Goal: Communication & Community: Answer question/provide support

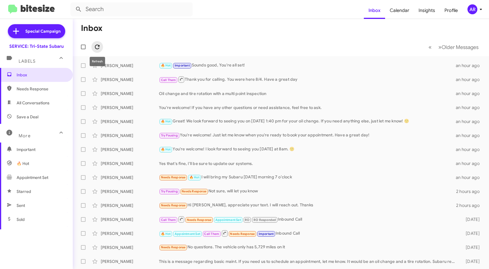
click at [95, 46] on icon at bounding box center [97, 47] width 5 height 5
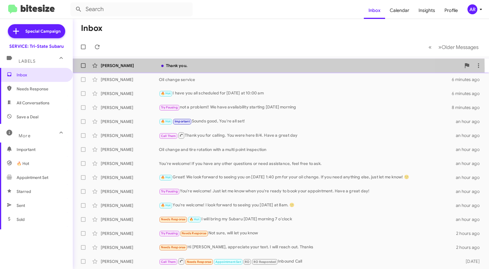
click at [127, 68] on div "[PERSON_NAME] Thank you. 3 minutes ago" at bounding box center [280, 66] width 407 height 12
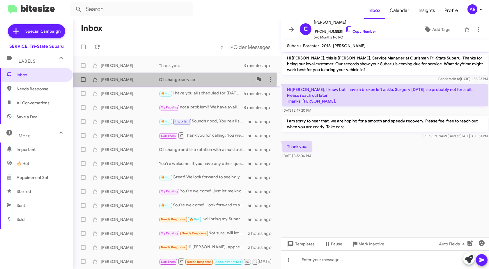
click at [116, 78] on div "[PERSON_NAME]" at bounding box center [130, 80] width 58 height 6
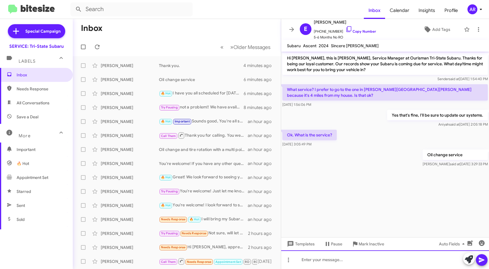
click at [399, 266] on div at bounding box center [385, 259] width 208 height 19
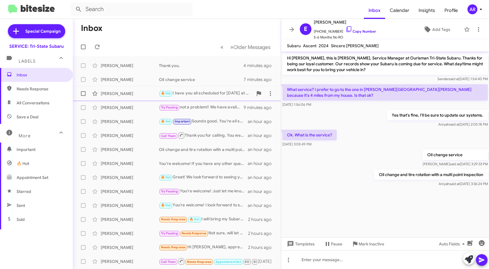
click at [123, 95] on div "[PERSON_NAME]" at bounding box center [130, 94] width 58 height 6
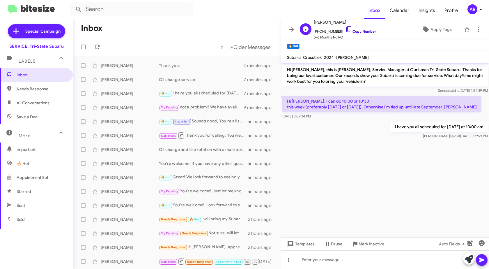
click at [346, 27] on icon at bounding box center [349, 29] width 7 height 7
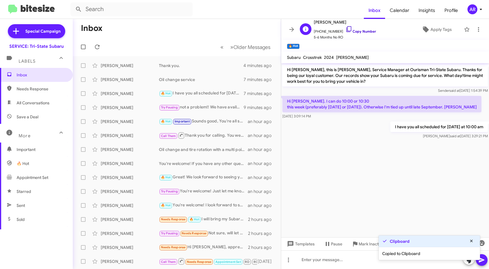
click at [346, 27] on icon at bounding box center [349, 29] width 7 height 7
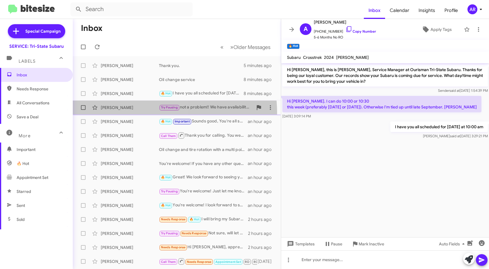
click at [122, 114] on span "[PERSON_NAME] Try Pausing not a problem!! We have availability starting [DATE] …" at bounding box center [177, 107] width 208 height 14
click at [133, 105] on div "[PERSON_NAME]" at bounding box center [130, 107] width 58 height 6
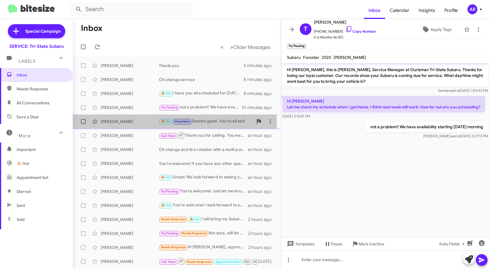
click at [137, 121] on div "[PERSON_NAME]" at bounding box center [130, 121] width 58 height 6
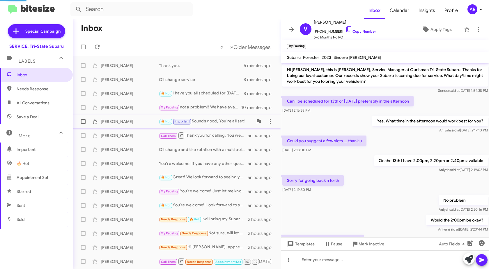
scroll to position [93, 0]
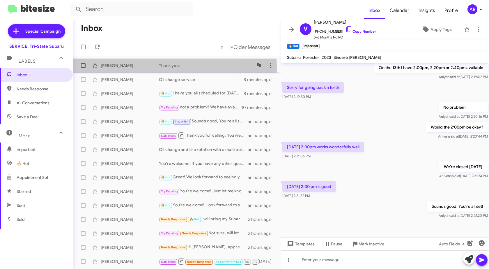
click at [110, 68] on div "[PERSON_NAME]" at bounding box center [130, 66] width 58 height 6
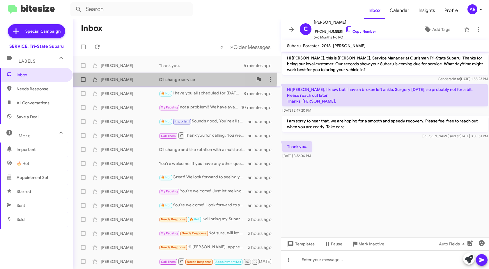
click at [113, 74] on div "[PERSON_NAME] Oil change service 8 minutes ago" at bounding box center [176, 80] width 199 height 12
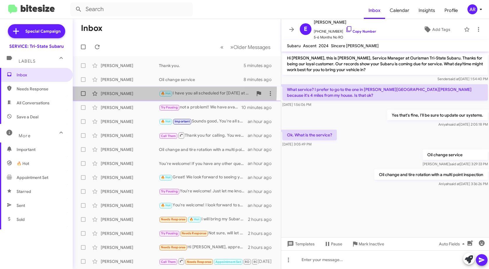
click at [113, 89] on div "[PERSON_NAME] 🔥 Hot I have you all scheduled for [DATE] at 10:00 am 8 minutes a…" at bounding box center [176, 94] width 199 height 12
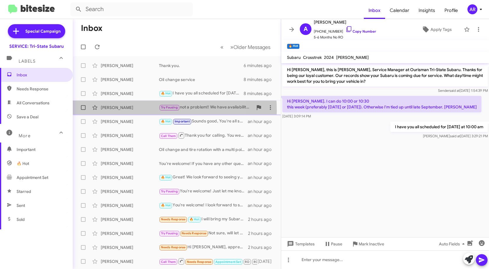
click at [114, 111] on div "[PERSON_NAME] Try Pausing not a problem!! We have availability starting [DATE] …" at bounding box center [176, 108] width 199 height 12
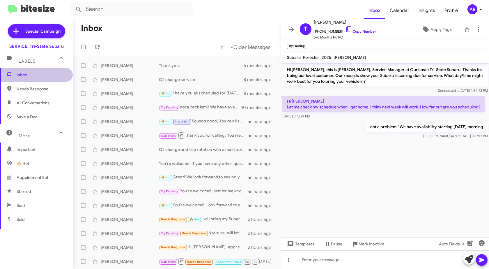
click at [43, 76] on span "Inbox" at bounding box center [41, 75] width 49 height 6
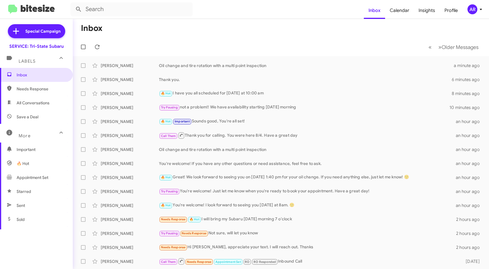
click at [49, 116] on span "Save a Deal" at bounding box center [36, 117] width 73 height 14
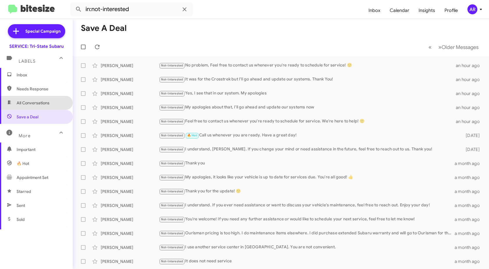
click at [48, 102] on span "All Conversations" at bounding box center [33, 103] width 33 height 6
type input "in:all-conversations"
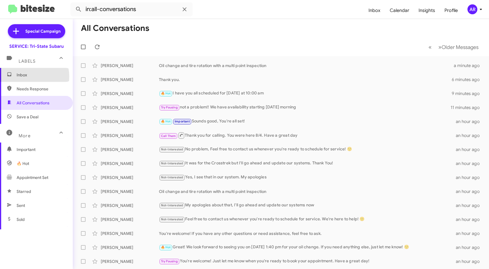
click at [25, 77] on span "Inbox" at bounding box center [41, 75] width 49 height 6
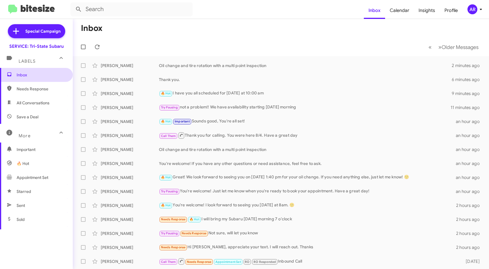
click at [41, 77] on span "Inbox" at bounding box center [41, 75] width 49 height 6
click at [97, 49] on icon at bounding box center [97, 47] width 5 height 5
click at [96, 49] on icon at bounding box center [97, 46] width 7 height 7
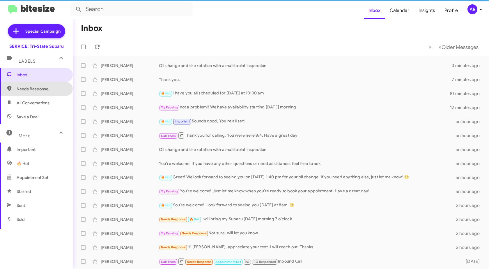
click at [56, 86] on span "Needs Response" at bounding box center [41, 89] width 49 height 6
type input "in:needs-response"
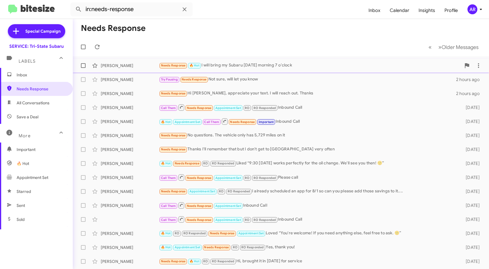
click at [133, 62] on div "[PERSON_NAME] Needs Response 🔥 Hot I will bring my Subaru [DATE] morning 7 o'cl…" at bounding box center [280, 66] width 407 height 12
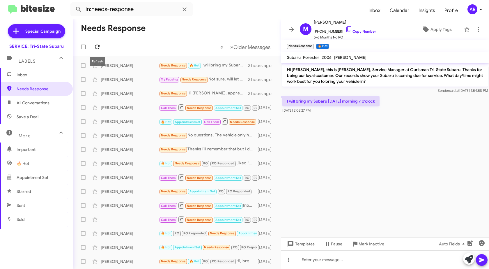
click at [98, 43] on icon at bounding box center [97, 46] width 7 height 7
click at [47, 79] on span "Inbox" at bounding box center [36, 75] width 73 height 14
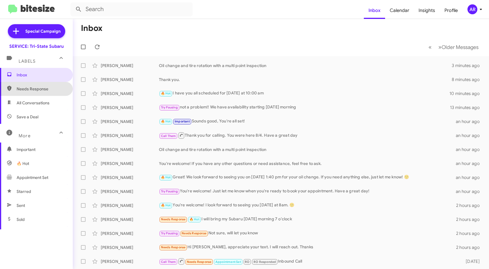
click at [45, 91] on span "Needs Response" at bounding box center [41, 89] width 49 height 6
type input "in:needs-response"
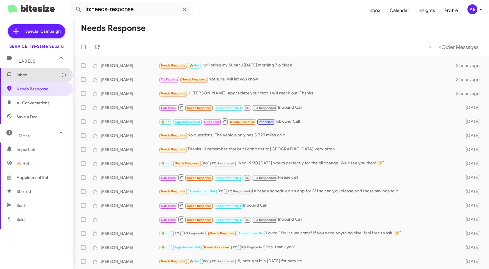
click at [54, 73] on span "Inbox (1)" at bounding box center [41, 75] width 49 height 6
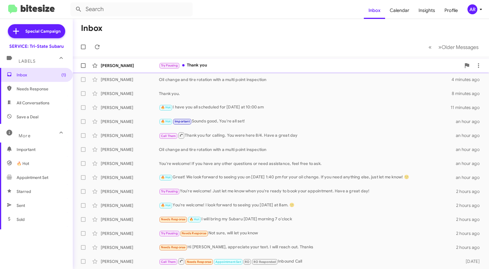
click at [143, 65] on div "[PERSON_NAME]" at bounding box center [130, 66] width 58 height 6
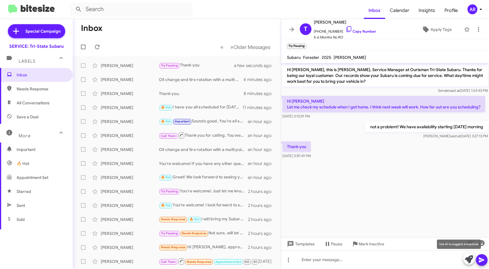
click at [465, 259] on icon at bounding box center [469, 259] width 8 height 8
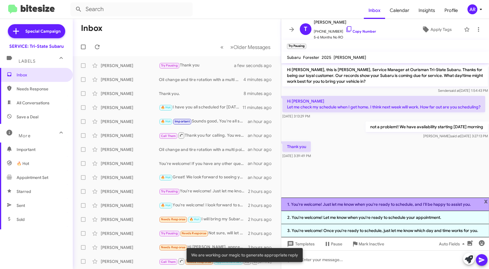
click at [448, 200] on li "1. You're welcome! Just let me know when you're ready to schedule, and I'll be …" at bounding box center [385, 203] width 208 height 13
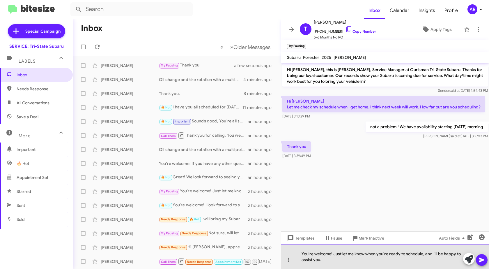
drag, startPoint x: 384, startPoint y: 268, endPoint x: 390, endPoint y: 265, distance: 6.8
click at [384, 268] on div "You're welcome! Just let me know when you're ready to schedule, and I'll be hap…" at bounding box center [385, 256] width 208 height 24
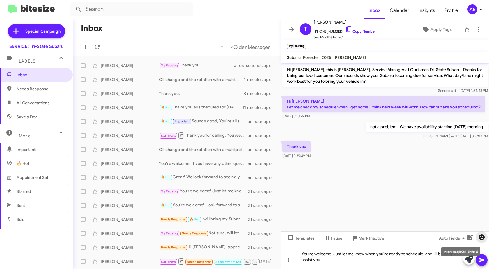
click at [484, 235] on icon "button" at bounding box center [481, 236] width 7 height 7
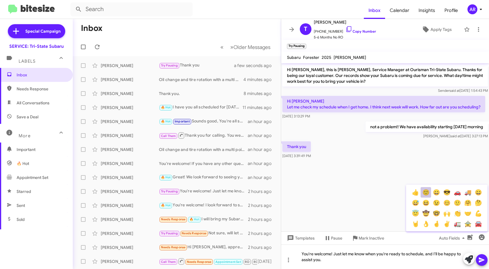
click at [423, 193] on button "🙂" at bounding box center [426, 192] width 10 height 10
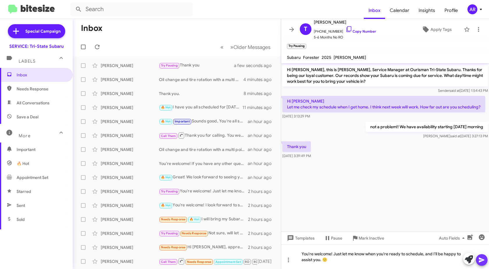
click at [482, 259] on icon at bounding box center [482, 259] width 6 height 5
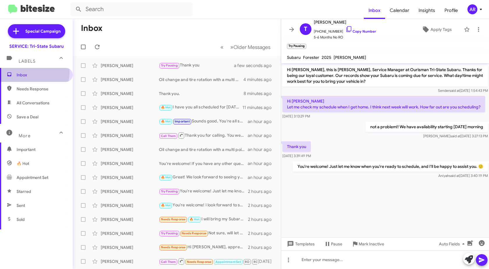
click at [30, 72] on span "Inbox" at bounding box center [41, 75] width 49 height 6
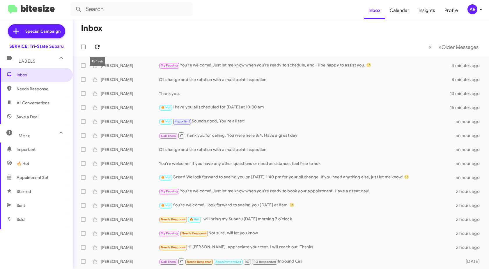
click at [102, 49] on span at bounding box center [97, 46] width 12 height 7
click at [29, 83] on span "Needs Response" at bounding box center [36, 89] width 73 height 14
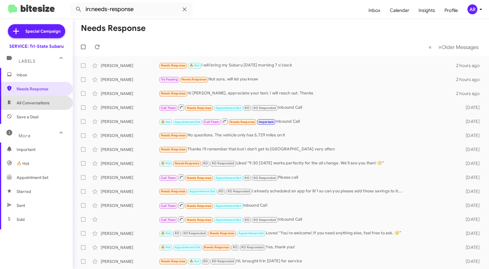
click at [37, 101] on span "All Conversations" at bounding box center [33, 103] width 33 height 6
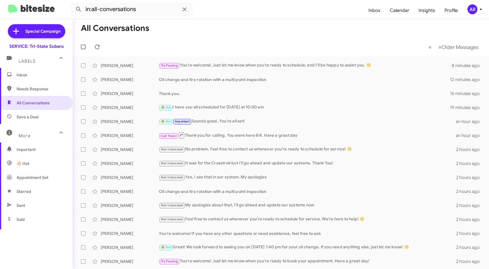
click at [41, 123] on span "Save a Deal" at bounding box center [36, 117] width 73 height 14
type input "in:not-interested"
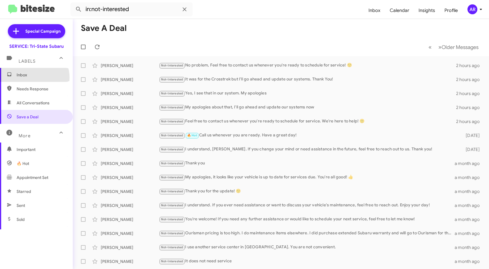
click at [33, 77] on span "Inbox" at bounding box center [41, 75] width 49 height 6
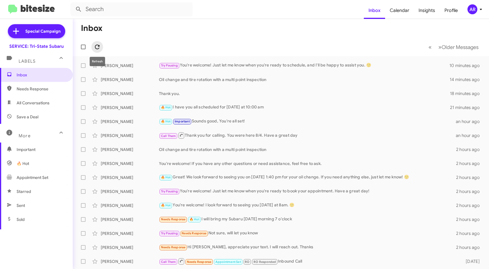
click at [96, 48] on icon at bounding box center [97, 46] width 7 height 7
click at [101, 48] on span at bounding box center [97, 46] width 12 height 7
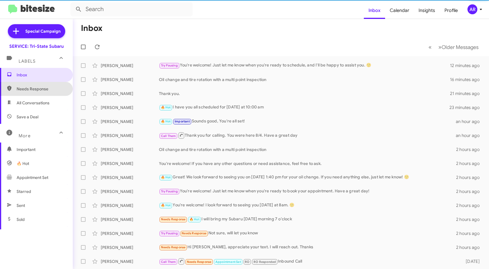
click at [41, 90] on span "Needs Response" at bounding box center [41, 89] width 49 height 6
type input "in:needs-response"
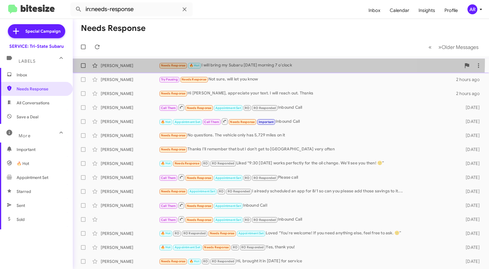
click at [229, 60] on div "[PERSON_NAME] Needs Response 🔥 Hot I will bring my Subaru [DATE] morning 7 o'cl…" at bounding box center [280, 66] width 407 height 12
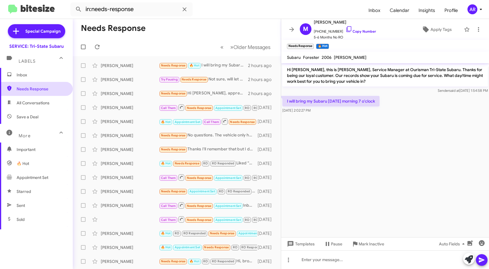
click at [45, 92] on span "Needs Response" at bounding box center [36, 89] width 73 height 14
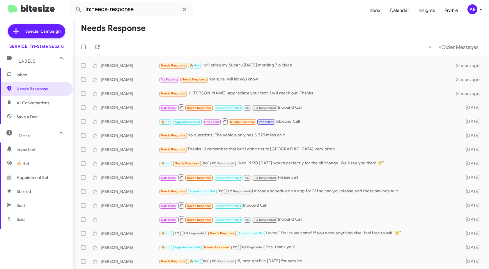
click at [39, 77] on span "Inbox" at bounding box center [41, 75] width 49 height 6
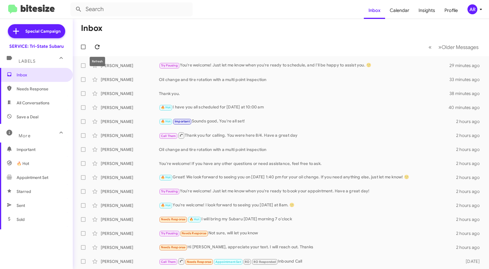
click at [95, 46] on icon at bounding box center [97, 46] width 7 height 7
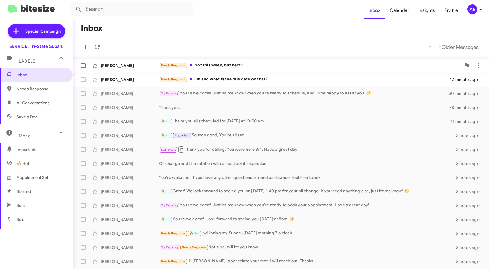
click at [147, 70] on div "[PERSON_NAME] Needs Response Not this week, but next? 3 minutes ago" at bounding box center [280, 66] width 407 height 12
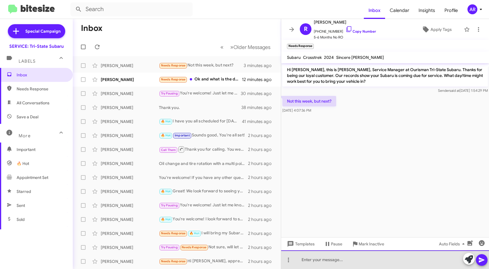
click at [406, 261] on div at bounding box center [385, 259] width 208 height 19
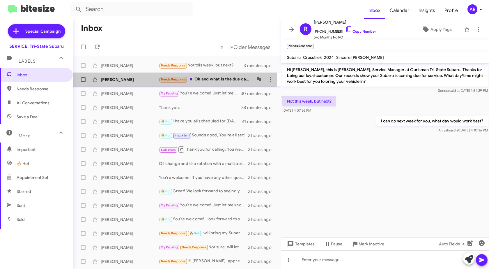
click at [142, 75] on div "[PERSON_NAME] Needs Response Ok and what is the due date on that? 12 minutes ago" at bounding box center [176, 80] width 199 height 12
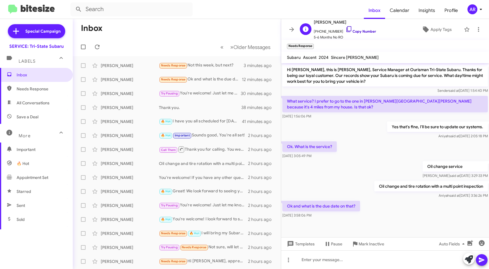
click at [346, 31] on icon at bounding box center [348, 29] width 5 height 6
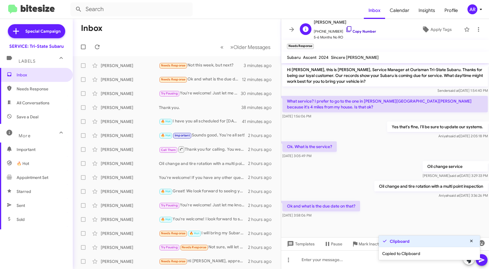
click at [346, 31] on icon at bounding box center [348, 29] width 5 height 6
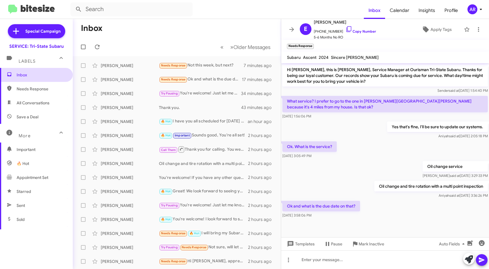
click at [42, 72] on span "Inbox" at bounding box center [36, 75] width 73 height 14
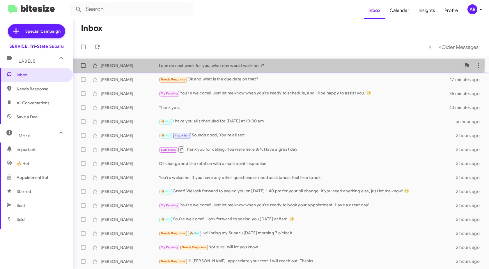
click at [134, 63] on div "[PERSON_NAME]" at bounding box center [130, 66] width 58 height 6
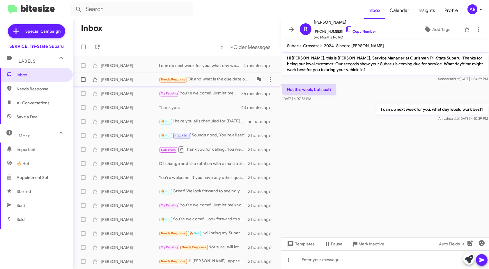
click at [128, 79] on div "[PERSON_NAME]" at bounding box center [130, 80] width 58 height 6
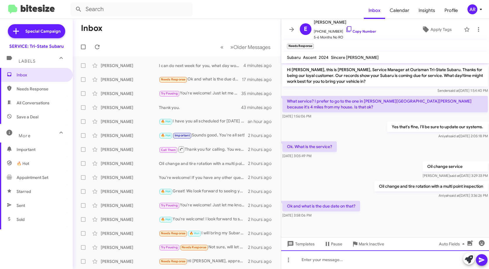
click at [366, 255] on div at bounding box center [385, 259] width 208 height 19
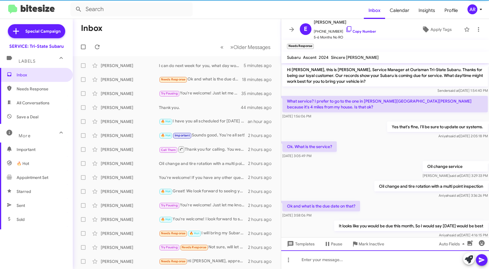
scroll to position [8, 0]
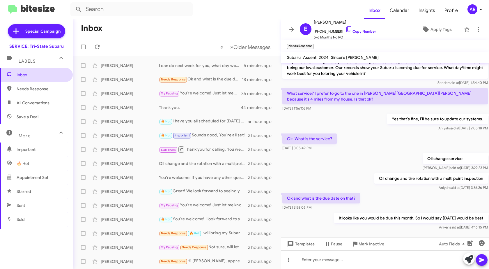
click at [39, 75] on span "Inbox" at bounding box center [41, 75] width 49 height 6
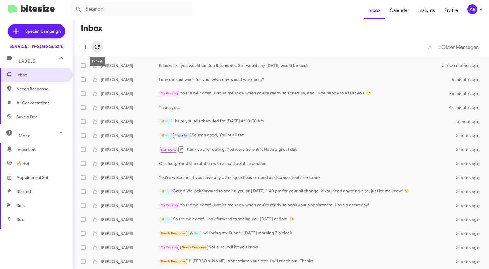
click at [97, 45] on icon at bounding box center [97, 47] width 5 height 5
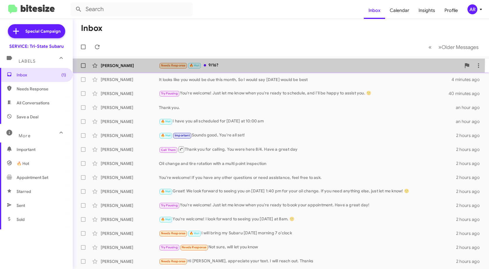
click at [144, 61] on div "[PERSON_NAME] Needs Response 🔥 Hot 9/16? a minute ago" at bounding box center [280, 66] width 407 height 12
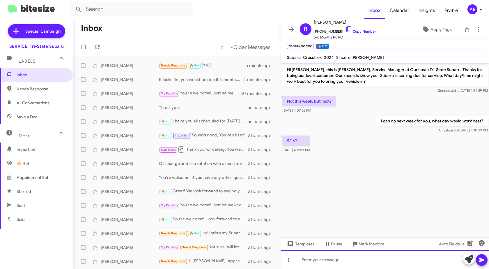
click at [334, 262] on div at bounding box center [385, 259] width 208 height 19
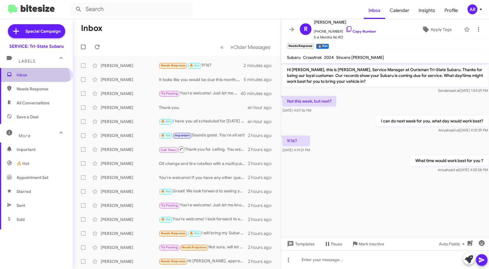
click at [31, 79] on span "Inbox" at bounding box center [36, 75] width 73 height 14
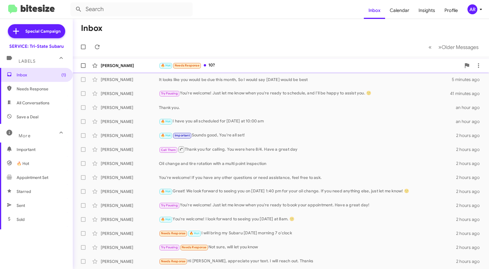
click at [132, 63] on div "[PERSON_NAME]" at bounding box center [130, 66] width 58 height 6
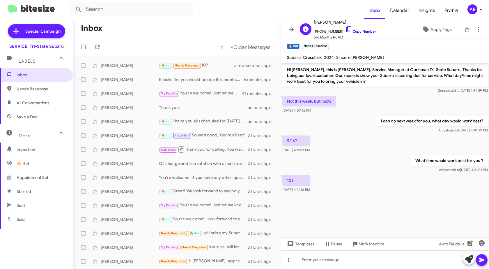
click at [346, 30] on icon at bounding box center [349, 29] width 7 height 7
click at [357, 260] on div at bounding box center [385, 259] width 208 height 19
click at [483, 243] on icon "button" at bounding box center [482, 243] width 6 height 6
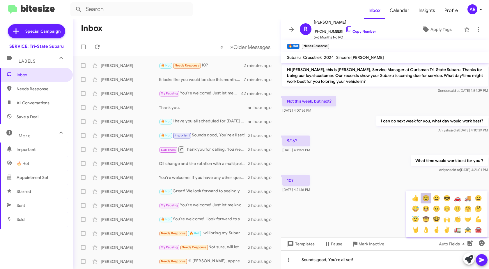
click at [430, 199] on button "🙂" at bounding box center [426, 198] width 10 height 10
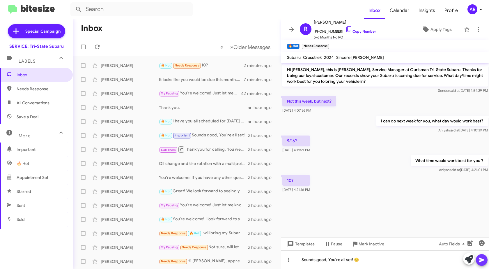
click at [481, 258] on icon at bounding box center [481, 259] width 7 height 7
click at [98, 42] on button at bounding box center [97, 47] width 12 height 12
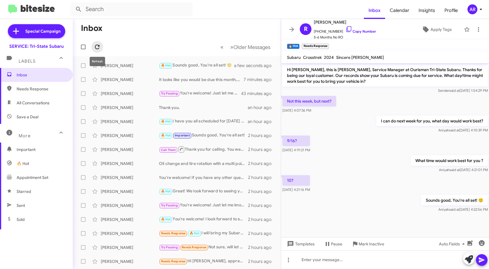
click at [99, 48] on icon at bounding box center [97, 47] width 5 height 5
click at [140, 66] on div "[PERSON_NAME]" at bounding box center [130, 66] width 58 height 6
click at [131, 78] on div "[PERSON_NAME]" at bounding box center [130, 80] width 58 height 6
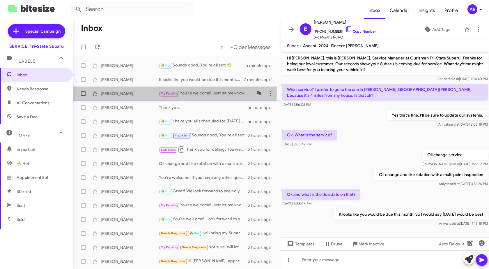
click at [129, 94] on div "[PERSON_NAME]" at bounding box center [130, 94] width 58 height 6
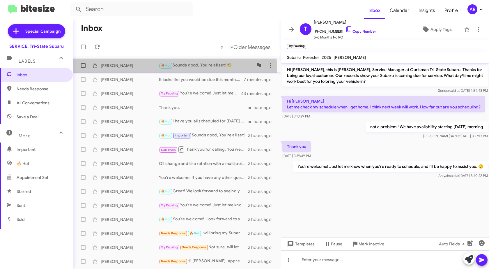
click at [127, 71] on div "[PERSON_NAME] 🔥 Hot Sounds good, You're all set! 🙂 a minute ago" at bounding box center [176, 66] width 199 height 12
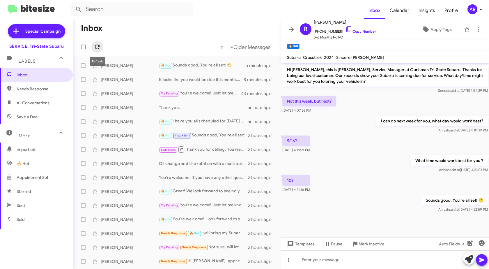
click at [95, 47] on icon at bounding box center [97, 46] width 7 height 7
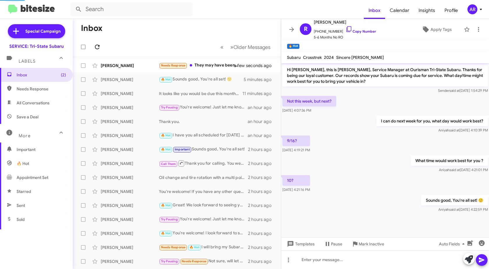
scroll to position [8, 0]
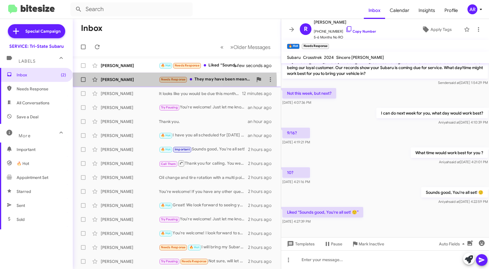
click at [139, 82] on div "[PERSON_NAME]" at bounding box center [130, 80] width 58 height 6
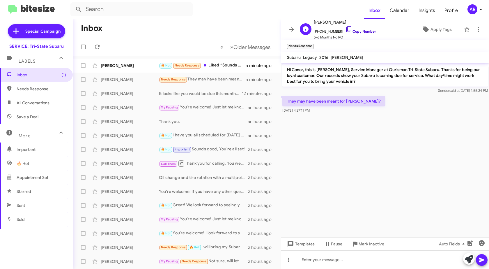
click at [346, 28] on icon at bounding box center [349, 29] width 7 height 7
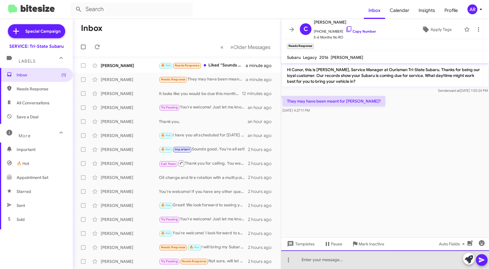
click at [330, 267] on div at bounding box center [385, 259] width 208 height 19
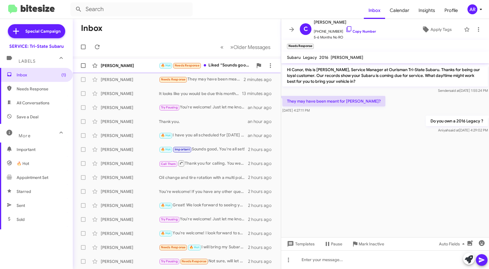
click at [133, 68] on div "[PERSON_NAME]" at bounding box center [130, 66] width 58 height 6
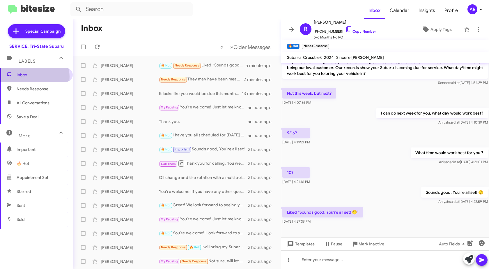
click at [34, 77] on span "Inbox" at bounding box center [41, 75] width 49 height 6
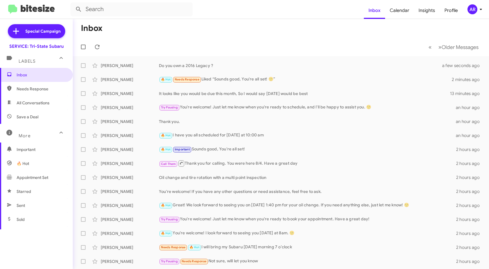
click at [45, 103] on span "All Conversations" at bounding box center [33, 103] width 33 height 6
type input "in:all-conversations"
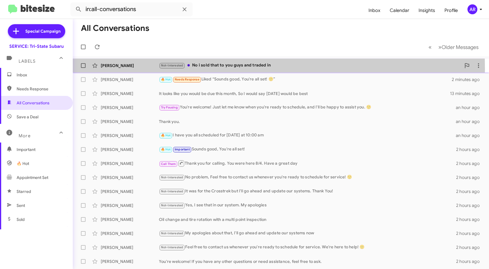
click at [135, 69] on div "[PERSON_NAME] Not-Interested No i sold that to you guys and traded in a few sec…" at bounding box center [280, 66] width 407 height 12
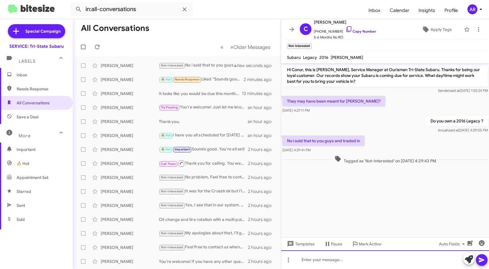
click at [327, 260] on div at bounding box center [385, 259] width 208 height 19
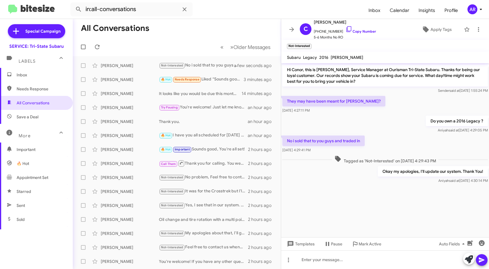
click at [35, 77] on span "Inbox" at bounding box center [41, 75] width 49 height 6
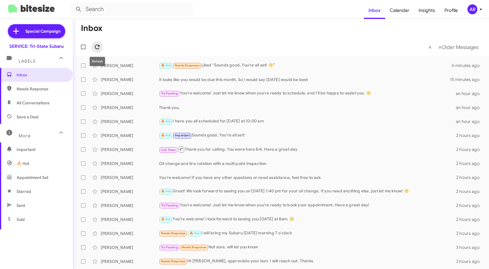
click at [96, 45] on icon at bounding box center [97, 47] width 5 height 5
click at [40, 101] on span "All Conversations" at bounding box center [33, 103] width 33 height 6
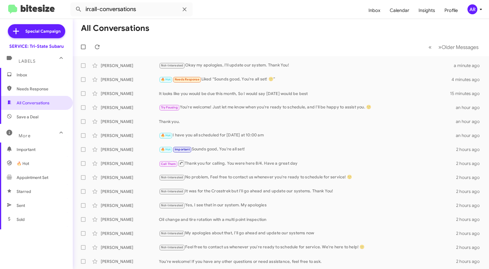
click at [39, 112] on span "Save a Deal" at bounding box center [36, 117] width 73 height 14
type input "in:not-interested"
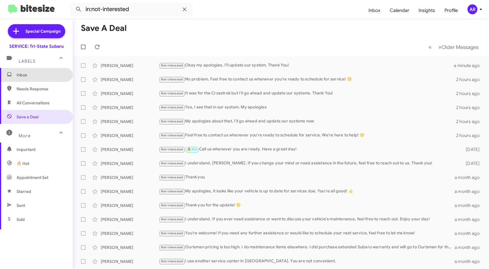
click at [36, 76] on span "Inbox" at bounding box center [41, 75] width 49 height 6
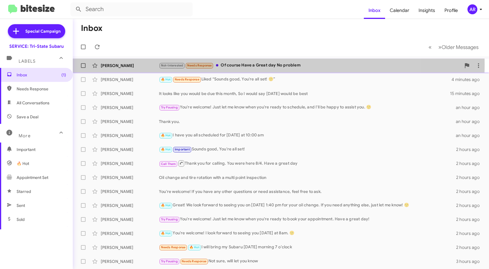
click at [120, 63] on div "[PERSON_NAME]" at bounding box center [130, 66] width 58 height 6
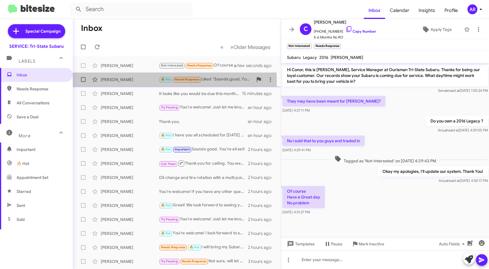
click at [121, 82] on div "[PERSON_NAME] 🔥 Hot Needs Response Liked “Sounds good, You're all set! 🙂” 4 min…" at bounding box center [176, 80] width 199 height 12
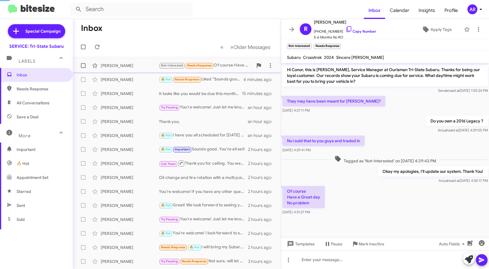
scroll to position [8, 0]
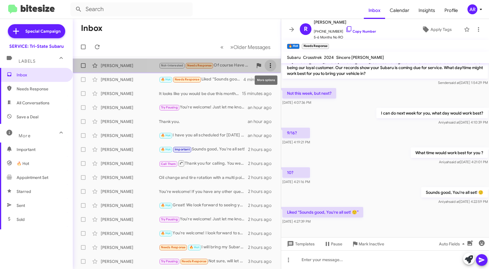
click at [268, 65] on icon at bounding box center [270, 65] width 7 height 7
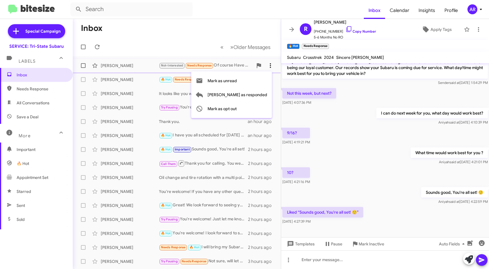
click at [268, 65] on div at bounding box center [244, 134] width 489 height 269
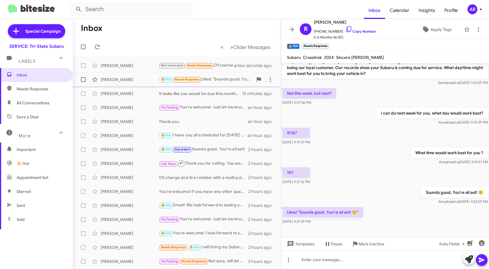
click at [112, 74] on div "[PERSON_NAME] 🔥 Hot Needs Response Liked “Sounds good, You're all set! 🙂” 4 min…" at bounding box center [176, 80] width 199 height 12
click at [45, 92] on span "Needs Response" at bounding box center [36, 89] width 73 height 14
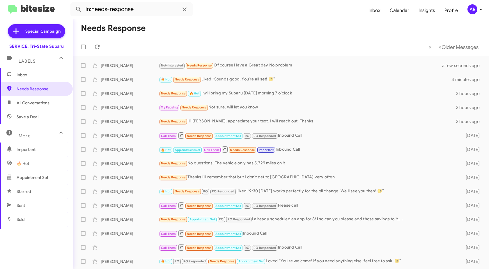
click at [47, 102] on span "All Conversations" at bounding box center [33, 103] width 33 height 6
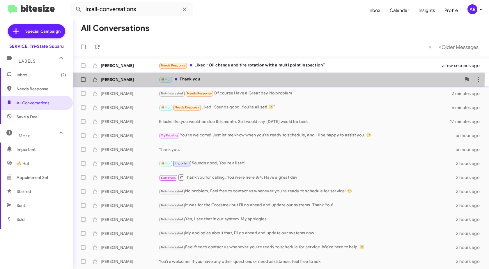
click at [109, 77] on div "[PERSON_NAME]" at bounding box center [130, 80] width 58 height 6
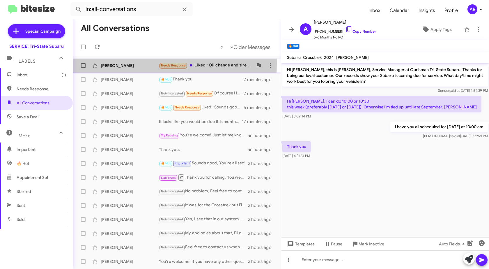
click at [121, 63] on div "[PERSON_NAME]" at bounding box center [130, 66] width 58 height 6
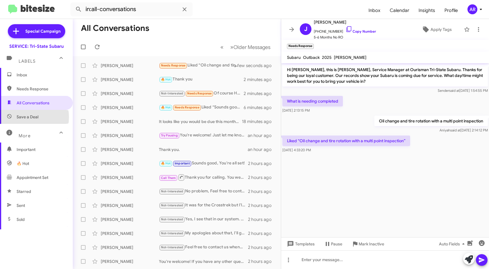
click at [26, 117] on span "Save a Deal" at bounding box center [28, 117] width 22 height 6
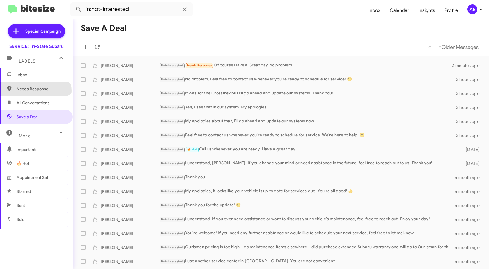
click at [35, 91] on span "Needs Response" at bounding box center [41, 89] width 49 height 6
type input "in:needs-response"
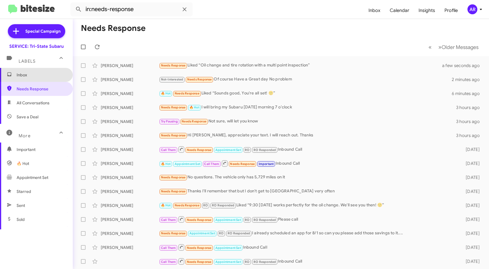
click at [43, 72] on span "Inbox" at bounding box center [41, 75] width 49 height 6
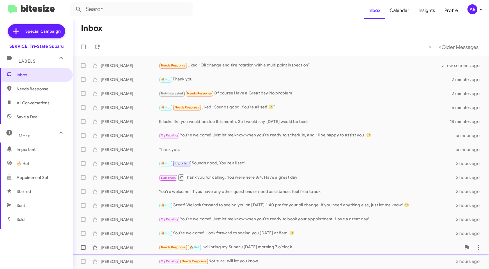
click at [114, 244] on div "[PERSON_NAME] Needs Response 🔥 Hot I will bring my Subaru [DATE] morning 7 o'cl…" at bounding box center [280, 247] width 407 height 12
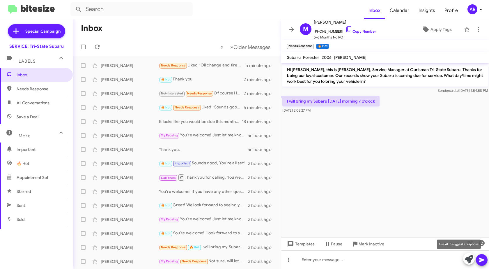
click at [467, 256] on icon at bounding box center [469, 259] width 8 height 8
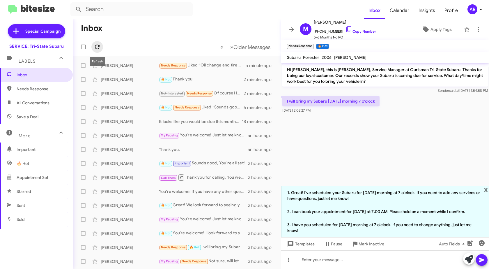
click at [98, 44] on icon at bounding box center [97, 46] width 7 height 7
click at [102, 45] on span at bounding box center [97, 46] width 12 height 7
click at [97, 50] on icon at bounding box center [97, 46] width 7 height 7
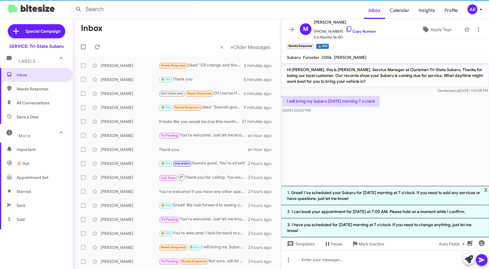
click at [37, 92] on span "Needs Response" at bounding box center [36, 89] width 73 height 14
type input "in:needs-response"
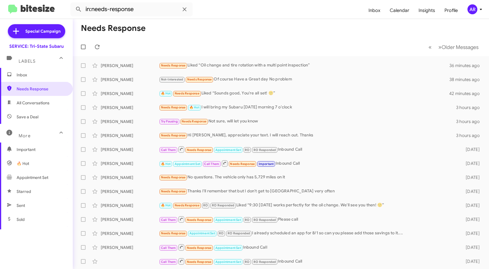
scroll to position [12, 0]
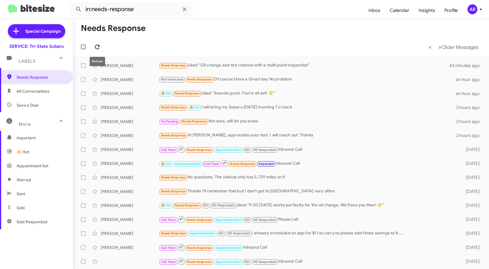
click at [97, 45] on icon at bounding box center [97, 47] width 5 height 5
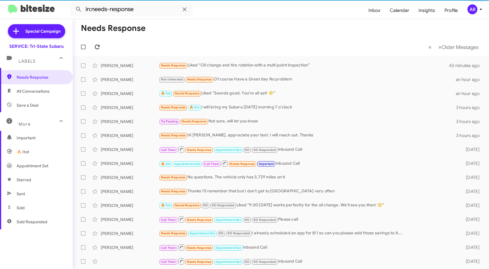
click at [97, 45] on icon at bounding box center [97, 47] width 5 height 5
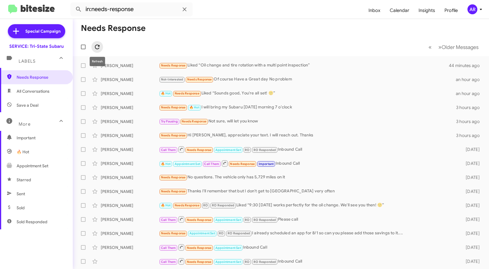
click at [100, 47] on icon at bounding box center [97, 46] width 7 height 7
click at [100, 49] on icon at bounding box center [97, 46] width 7 height 7
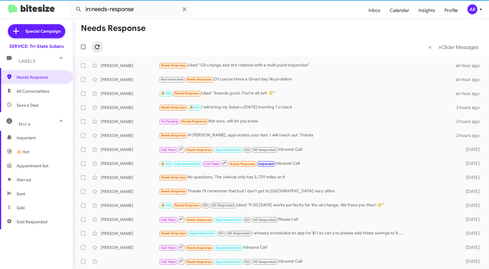
click at [100, 49] on icon at bounding box center [97, 46] width 7 height 7
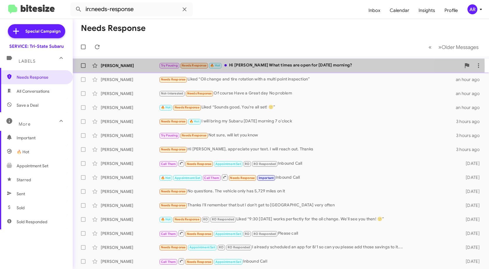
click at [127, 66] on div "[PERSON_NAME]" at bounding box center [130, 66] width 58 height 6
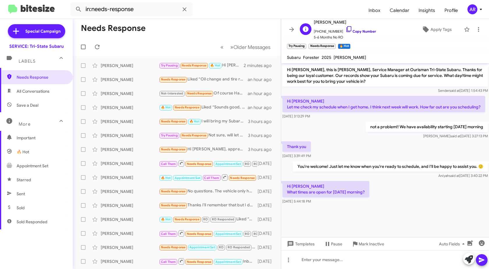
click at [346, 28] on icon at bounding box center [349, 29] width 7 height 7
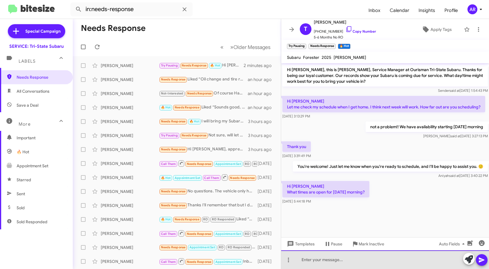
click at [391, 261] on div at bounding box center [385, 259] width 208 height 19
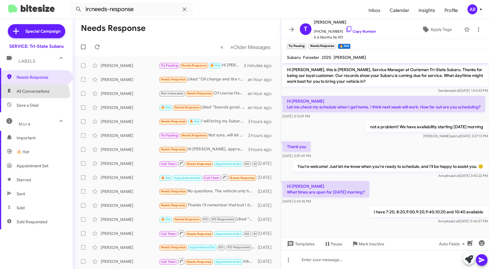
click at [24, 97] on span "All Conversations" at bounding box center [36, 91] width 73 height 14
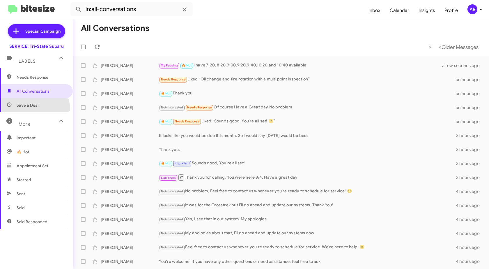
click at [34, 109] on span "Save a Deal" at bounding box center [36, 105] width 73 height 14
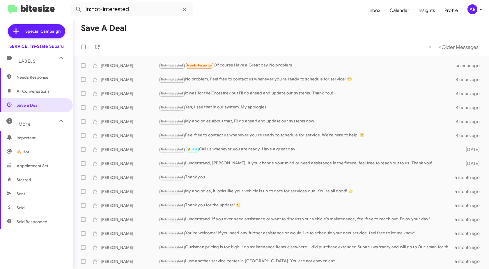
click at [38, 76] on span "Needs Response" at bounding box center [41, 77] width 49 height 6
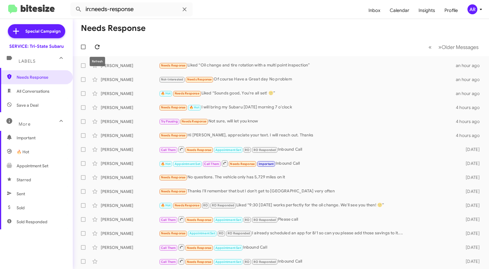
click at [100, 45] on icon at bounding box center [97, 46] width 7 height 7
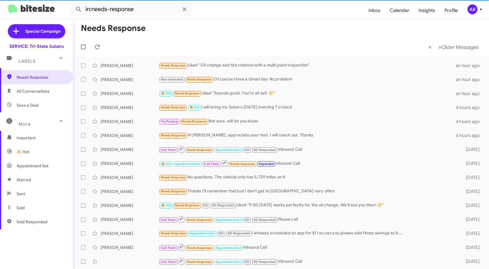
click at [45, 91] on span "All Conversations" at bounding box center [33, 91] width 33 height 6
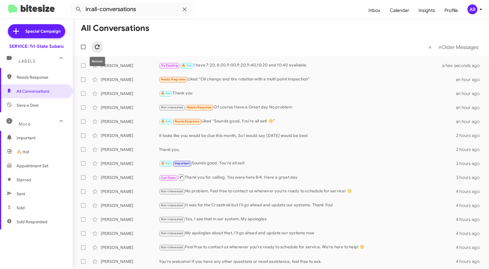
click at [96, 48] on icon at bounding box center [97, 46] width 7 height 7
click at [38, 81] on span "Needs Response" at bounding box center [36, 77] width 73 height 14
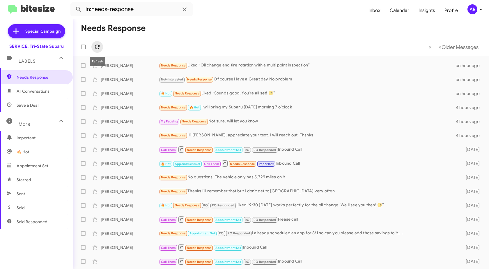
click at [101, 46] on span at bounding box center [97, 46] width 12 height 7
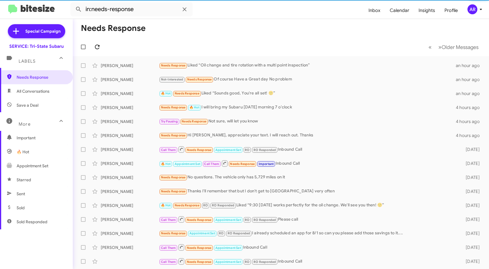
click at [101, 46] on span at bounding box center [97, 46] width 12 height 7
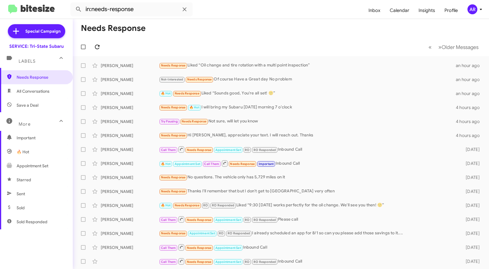
click at [101, 46] on span at bounding box center [97, 46] width 12 height 7
click at [40, 87] on span "All Conversations" at bounding box center [36, 91] width 73 height 14
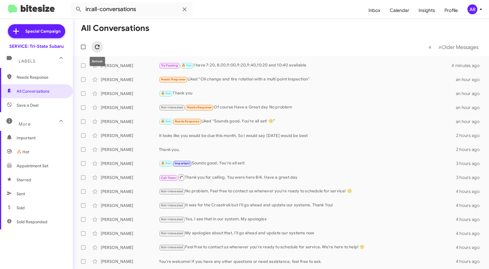
click at [98, 48] on icon at bounding box center [97, 46] width 7 height 7
click at [33, 83] on span "Needs Response" at bounding box center [36, 77] width 73 height 14
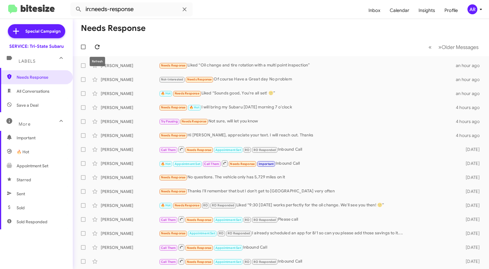
click at [98, 43] on button at bounding box center [97, 47] width 12 height 12
click at [98, 47] on icon at bounding box center [97, 46] width 7 height 7
click at [50, 90] on span "All Conversations" at bounding box center [36, 91] width 73 height 14
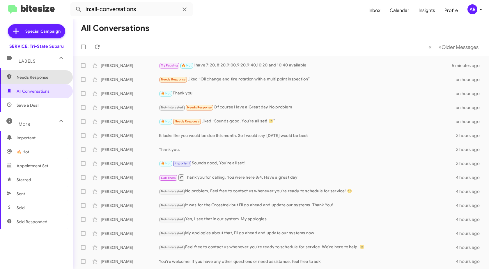
click at [50, 79] on span "Needs Response" at bounding box center [41, 77] width 49 height 6
type input "in:needs-response"
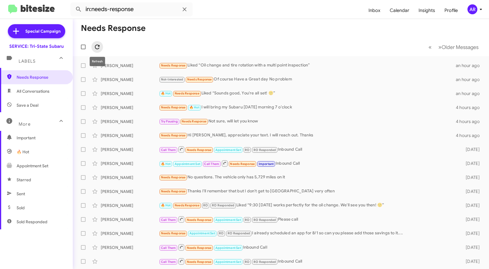
click at [94, 44] on icon at bounding box center [97, 46] width 7 height 7
click at [96, 50] on icon at bounding box center [97, 46] width 7 height 7
click at [98, 48] on icon at bounding box center [97, 46] width 7 height 7
